Goal: Information Seeking & Learning: Learn about a topic

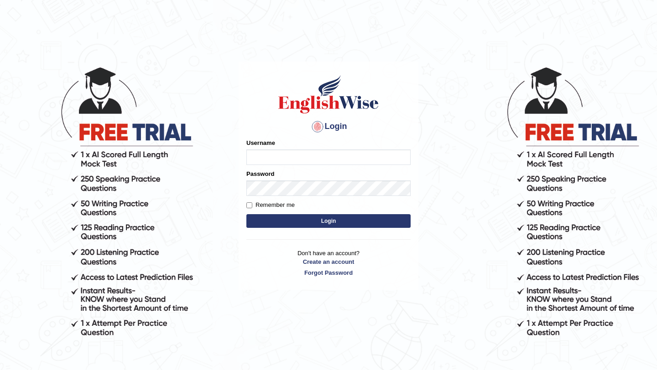
type input "Majuri123"
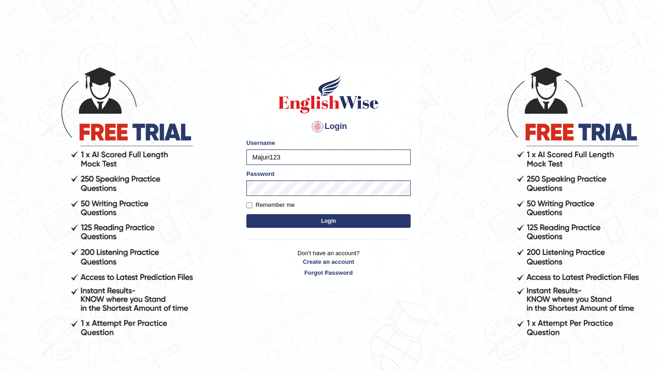
click at [329, 224] on button "Login" at bounding box center [328, 221] width 164 height 14
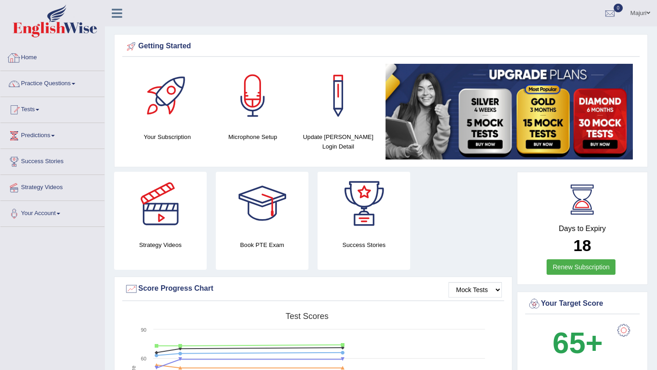
click at [48, 62] on link "Home" at bounding box center [52, 56] width 104 height 23
click at [41, 88] on link "Practice Questions" at bounding box center [52, 82] width 104 height 23
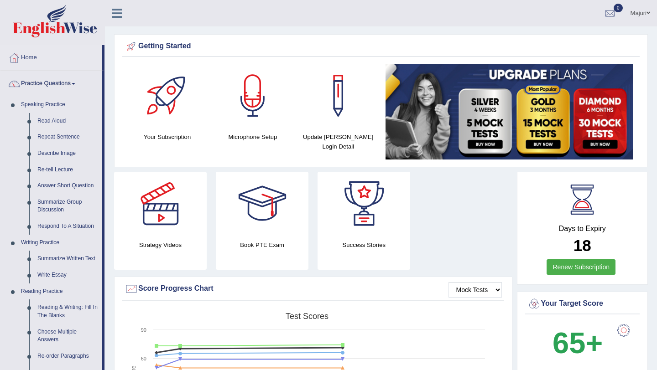
click at [41, 88] on link "Practice Questions" at bounding box center [51, 82] width 102 height 23
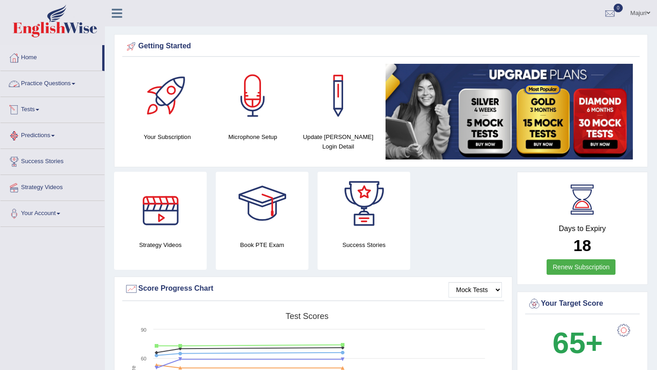
click at [47, 91] on link "Practice Questions" at bounding box center [52, 82] width 104 height 23
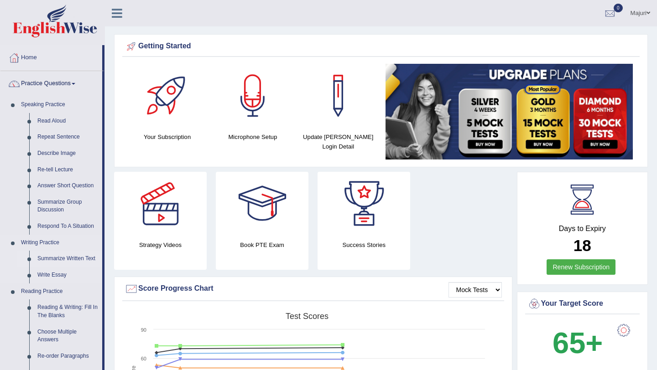
click at [64, 257] on link "Summarize Written Text" at bounding box center [67, 259] width 69 height 16
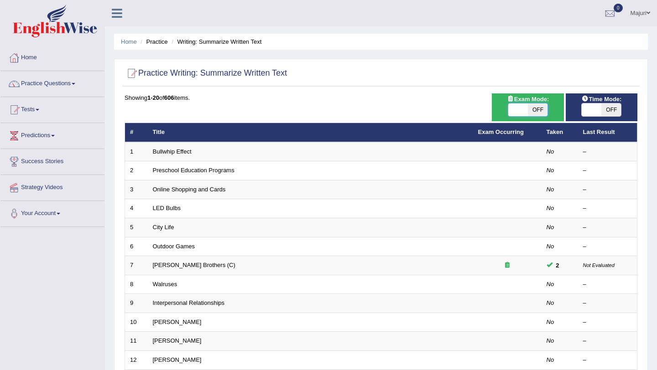
click at [516, 112] on span at bounding box center [518, 109] width 20 height 13
checkbox input "true"
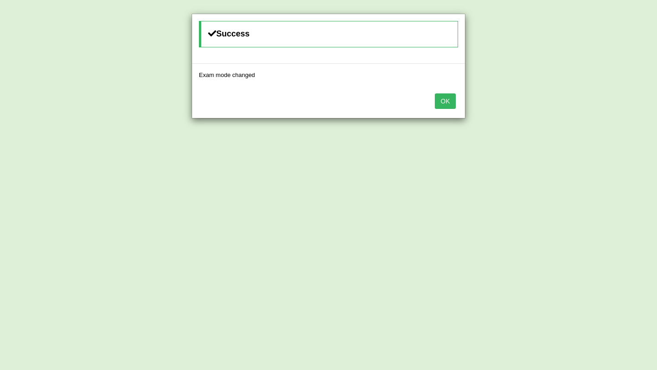
click at [519, 112] on div "Success Exam mode changed OK" at bounding box center [328, 185] width 657 height 370
click at [443, 99] on button "OK" at bounding box center [444, 101] width 21 height 16
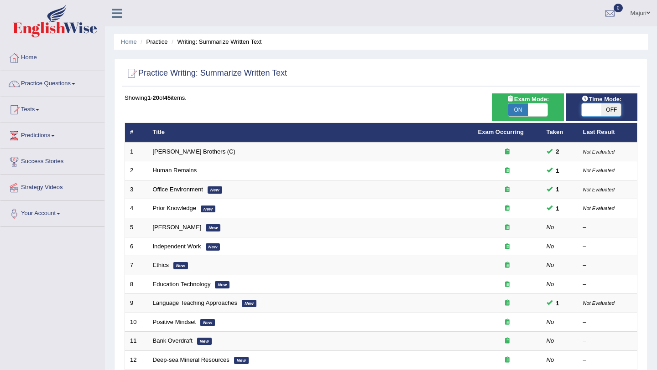
click at [590, 109] on span at bounding box center [591, 109] width 20 height 13
checkbox input "true"
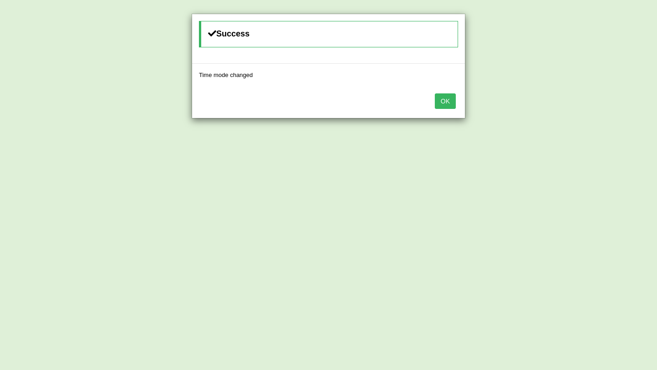
click at [590, 109] on div "Success Time mode changed OK" at bounding box center [328, 185] width 657 height 370
click at [448, 108] on button "OK" at bounding box center [444, 101] width 21 height 16
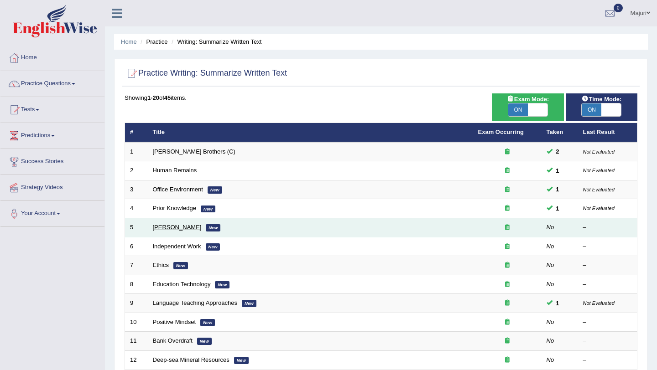
click at [175, 228] on link "[PERSON_NAME]" at bounding box center [177, 227] width 49 height 7
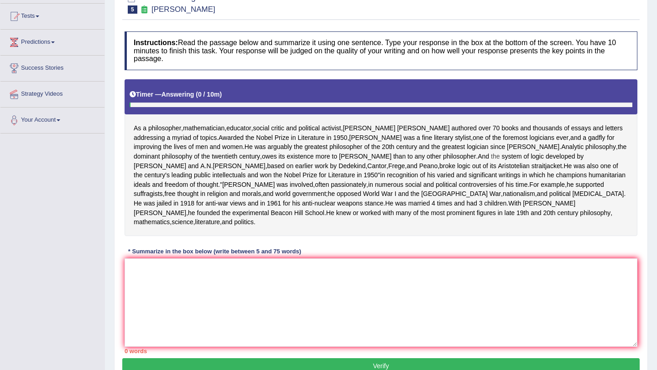
scroll to position [97, 0]
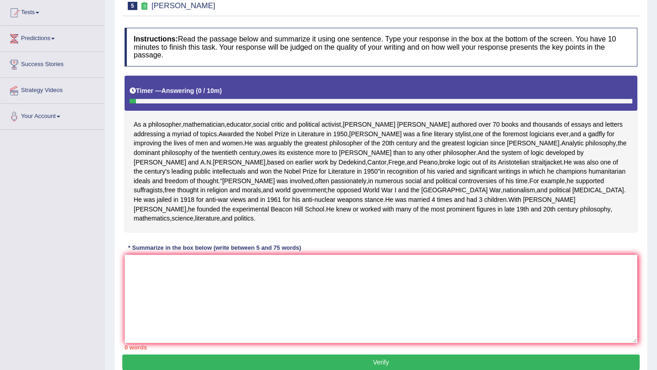
click at [377, 146] on div "As a philosopher , mathematician , educator , social critic and political activ…" at bounding box center [380, 154] width 512 height 157
click at [263, 316] on textarea at bounding box center [380, 299] width 512 height 88
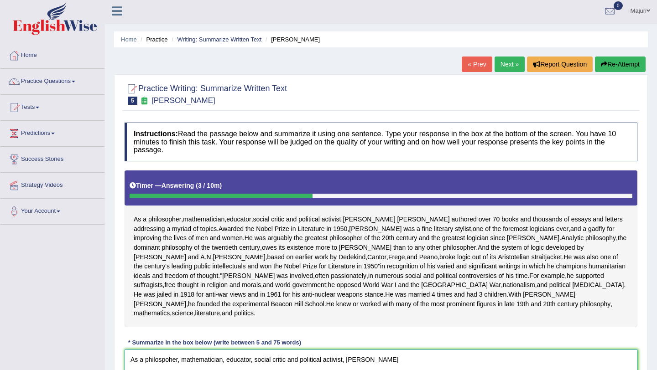
scroll to position [0, 0]
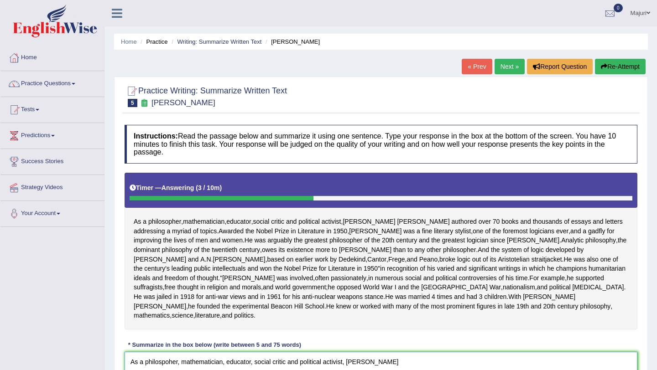
type textarea "As a philospoher, mathematician, educator, social critic and political activist…"
click at [231, 46] on ul "Home Practice Writing: Summarize Written Text Bertrand Russell" at bounding box center [380, 42] width 533 height 16
click at [231, 43] on link "Writing: Summarize Written Text" at bounding box center [219, 41] width 84 height 7
